Goal: Information Seeking & Learning: Find specific fact

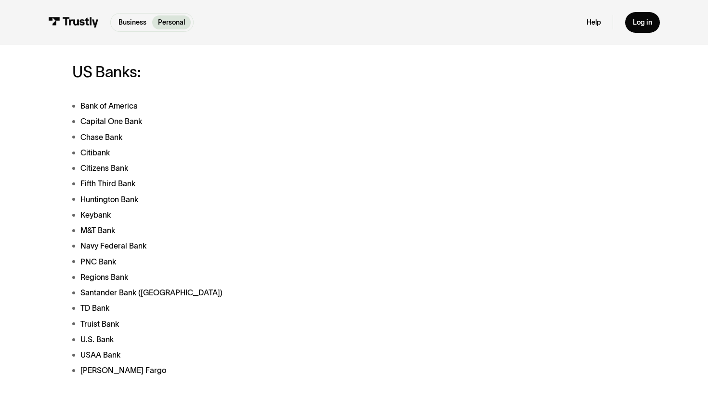
scroll to position [263, 0]
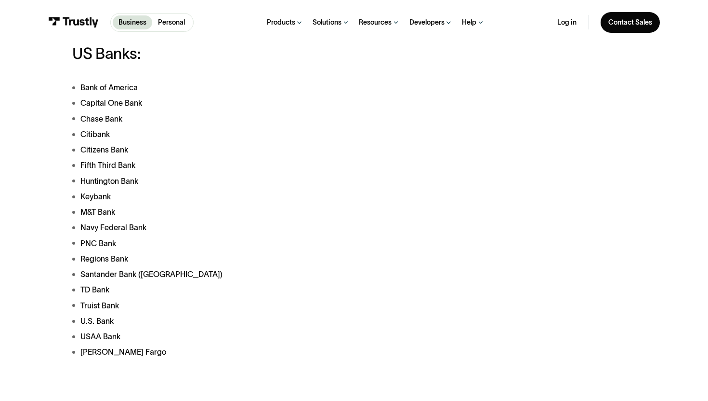
scroll to position [289, 0]
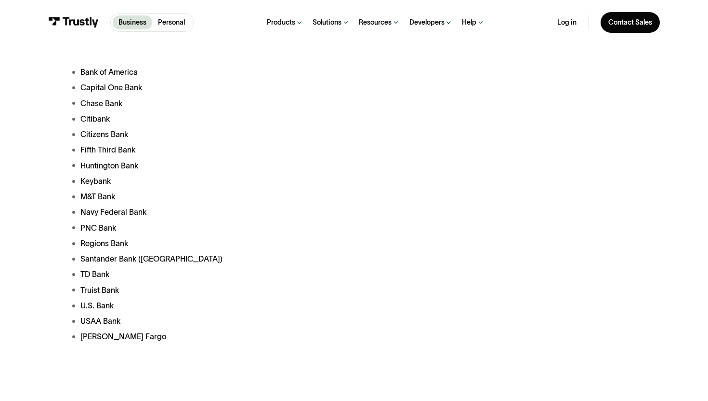
drag, startPoint x: 80, startPoint y: 72, endPoint x: 131, endPoint y: 345, distance: 277.5
click at [131, 345] on div "Trustly works with most banks and financial institutions in the [GEOGRAPHIC_DAT…" at bounding box center [253, 356] width 363 height 847
copy li
